Goal: Task Accomplishment & Management: Manage account settings

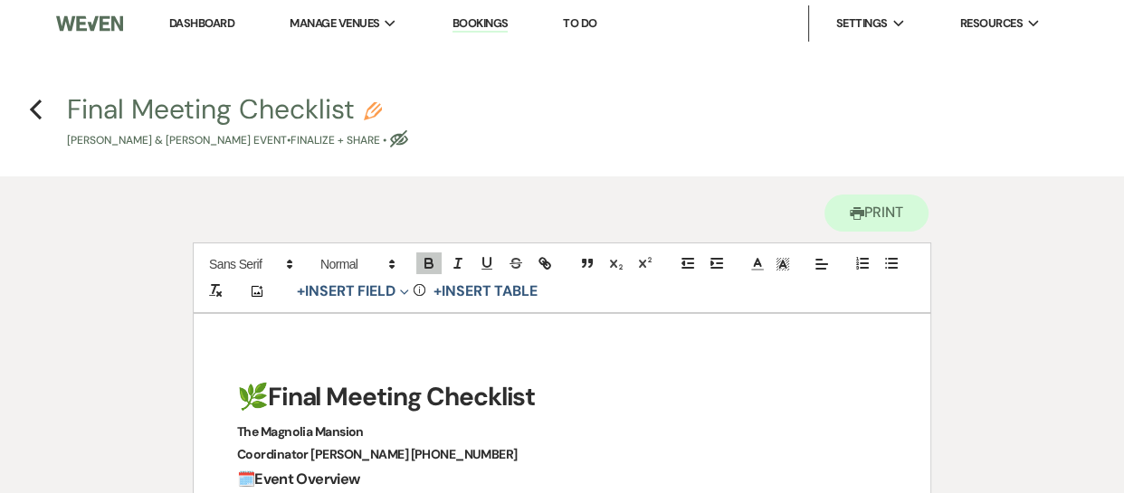
click at [197, 16] on link "Dashboard" at bounding box center [201, 22] width 65 height 15
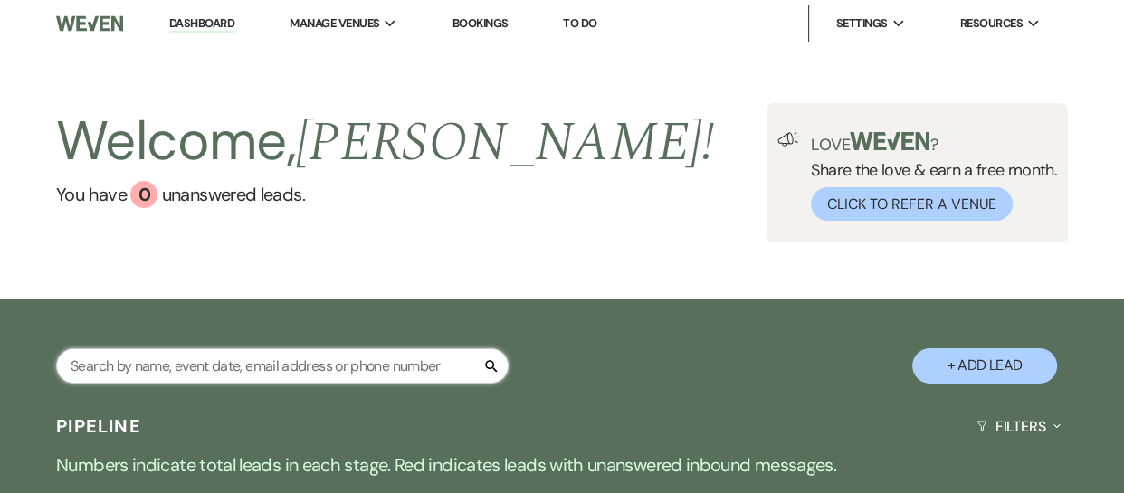
click at [345, 353] on input "text" at bounding box center [282, 365] width 452 height 35
click at [233, 359] on input "text" at bounding box center [282, 365] width 452 height 35
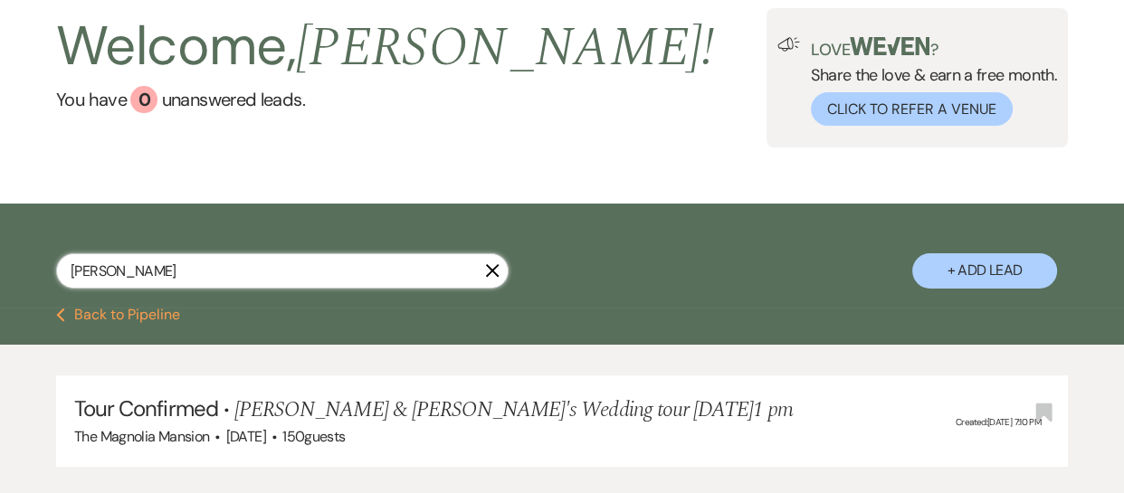
scroll to position [109, 0]
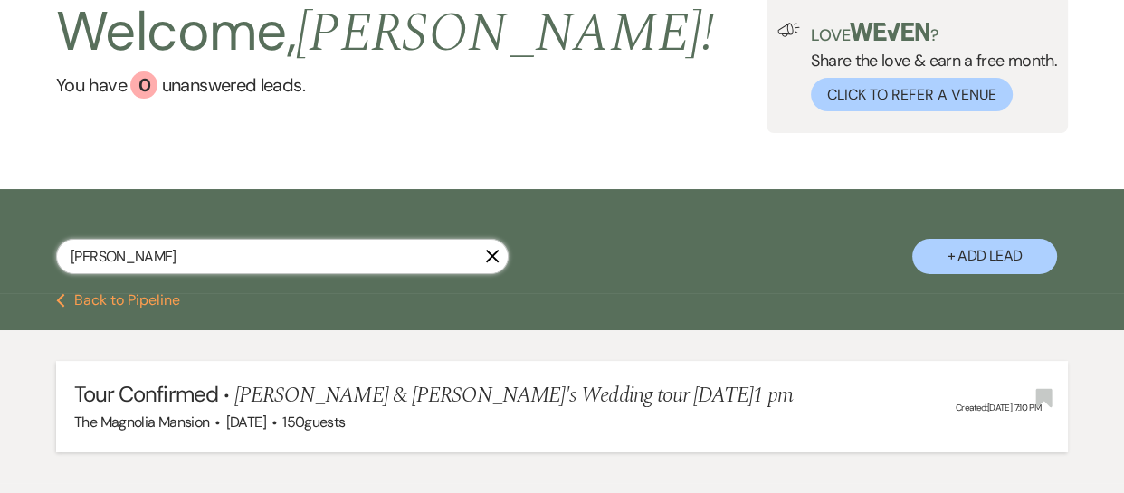
type input "[PERSON_NAME]"
click at [321, 393] on span "[PERSON_NAME] & [PERSON_NAME]'s Wedding tour [DATE]1 pm" at bounding box center [513, 395] width 558 height 33
click at [177, 421] on span "The Magnolia Mansion" at bounding box center [141, 422] width 135 height 19
